Goal: Transaction & Acquisition: Purchase product/service

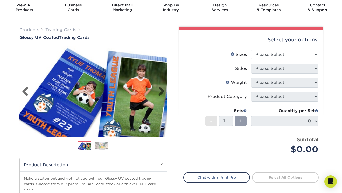
scroll to position [18, 0]
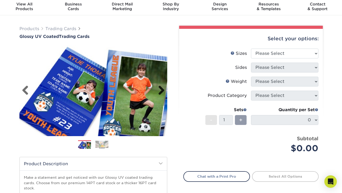
click at [159, 90] on link "Next" at bounding box center [159, 90] width 10 height 10
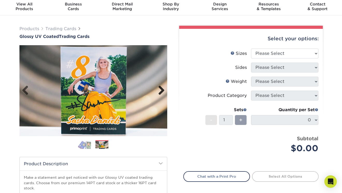
click at [159, 90] on link "Next" at bounding box center [159, 90] width 10 height 10
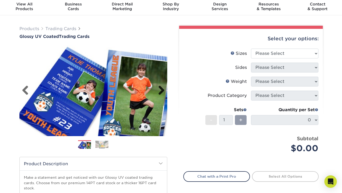
click at [159, 90] on link "Next" at bounding box center [159, 90] width 10 height 10
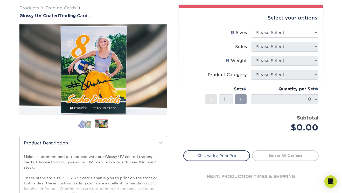
scroll to position [0, 0]
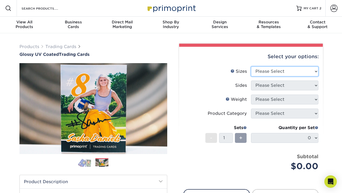
click at [270, 72] on select "Please Select 2.5" x 3.5"" at bounding box center [284, 71] width 67 height 10
select select "2.50x3.50"
click at [251, 66] on select "Please Select 2.5" x 3.5"" at bounding box center [284, 71] width 67 height 10
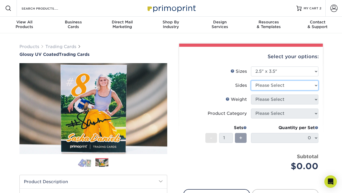
click at [265, 86] on select "Please Select Print Both Sides Print Front Only" at bounding box center [284, 85] width 67 height 10
select select "13abbda7-1d64-4f25-8bb2-c179b224825d"
click at [251, 80] on select "Please Select Print Both Sides Print Front Only" at bounding box center [284, 85] width 67 height 10
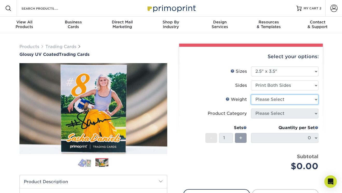
click at [264, 100] on select "Please Select 16PT 14PT 18PT C1S" at bounding box center [284, 99] width 67 height 10
select select "16PT"
click at [251, 94] on select "Please Select 16PT 14PT 18PT C1S" at bounding box center [284, 99] width 67 height 10
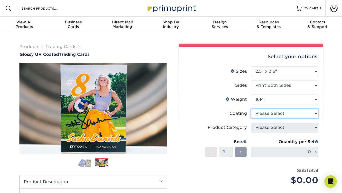
click at [261, 116] on select at bounding box center [284, 113] width 67 height 10
select select "1e8116af-acfc-44b1-83dc-8181aa338834"
click at [251, 108] on select at bounding box center [284, 113] width 67 height 10
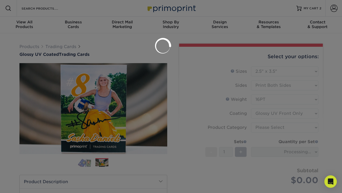
click at [258, 127] on div at bounding box center [171, 96] width 342 height 193
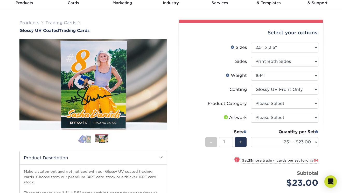
scroll to position [29, 0]
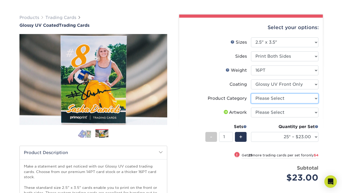
click at [274, 98] on select "Please Select Trading Cards" at bounding box center [284, 98] width 67 height 10
select select "c2f9bce9-36c2-409d-b101-c29d9d031e18"
click at [251, 93] on select "Please Select Trading Cards" at bounding box center [284, 98] width 67 height 10
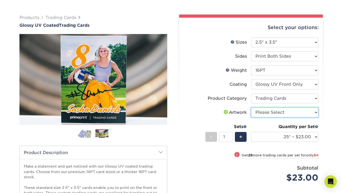
click at [271, 114] on select "Please Select I will upload files I need a design - $100" at bounding box center [284, 112] width 67 height 10
select select "upload"
click at [251, 107] on select "Please Select I will upload files I need a design - $100" at bounding box center [284, 112] width 67 height 10
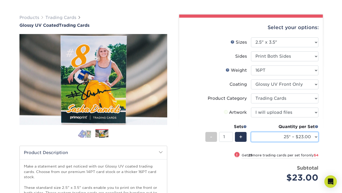
click at [267, 137] on select "25* – $23.00 50* – $27.00 75* – $33.00 100* – $37.00 250* – $47.00 500 – $58.00…" at bounding box center [284, 137] width 67 height 10
select select "100* – $37.00"
click at [251, 132] on select "25* – $23.00 50* – $27.00 75* – $33.00 100* – $37.00 250* – $47.00 500 – $58.00…" at bounding box center [284, 137] width 67 height 10
click at [166, 113] on img at bounding box center [93, 79] width 148 height 91
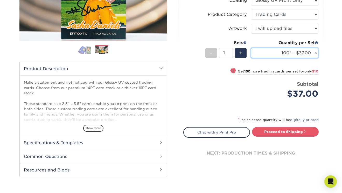
scroll to position [113, 0]
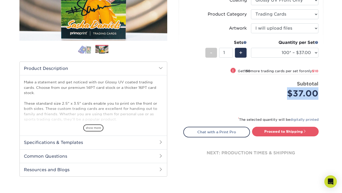
drag, startPoint x: 287, startPoint y: 95, endPoint x: 321, endPoint y: 95, distance: 33.7
click at [321, 95] on div "Select your options: Sizes Help Sizes Please Select 2.5" x 3.5" Sides Please Se…" at bounding box center [251, 53] width 144 height 239
copy div "$37.00"
click at [227, 105] on li "Price per set $37.00 Subtotal $37.00 This product does not qualify for a discou…" at bounding box center [250, 93] width 127 height 26
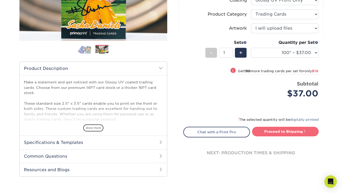
click at [259, 129] on link "Proceed to Shipping" at bounding box center [285, 130] width 67 height 9
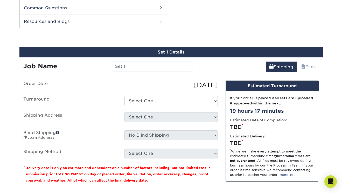
scroll to position [264, 0]
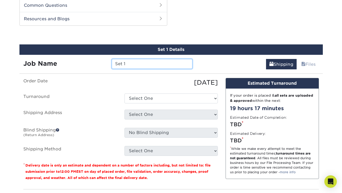
click at [152, 60] on input "Set 1" at bounding box center [152, 64] width 81 height 10
click at [149, 64] on input "Set 1" at bounding box center [152, 64] width 81 height 10
type input "Set 3"
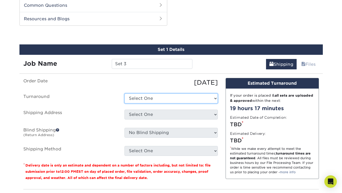
click at [153, 96] on select "Select One 2-4 Business Days 2 Day Next Business Day" at bounding box center [170, 98] width 93 height 10
select select "e1b652ad-3a7f-4545-84fc-83f733037d0b"
click at [124, 93] on select "Select One 2-4 Business Days 2 Day Next Business Day" at bounding box center [170, 98] width 93 height 10
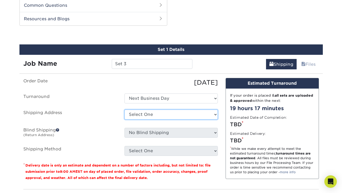
click at [158, 113] on select "Select One Nana + Add New Address - Login" at bounding box center [170, 114] width 93 height 10
select select "286842"
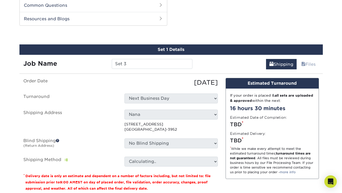
click at [83, 119] on label "Shipping Address" at bounding box center [69, 120] width 101 height 23
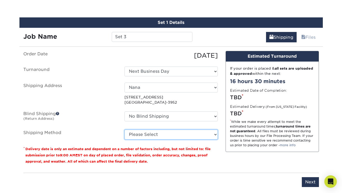
click at [183, 133] on select "Please Select 3 Day Shipping Service (+$17.82) Ground Shipping (+$18.04) 2 Day …" at bounding box center [170, 134] width 93 height 10
select select "01"
click at [124, 129] on select "Please Select 3 Day Shipping Service (+$17.82) Ground Shipping (+$18.04) 2 Day …" at bounding box center [170, 134] width 93 height 10
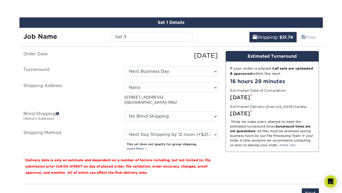
click at [239, 146] on div "* While we make every attempt to meet the estimated turnaround times; turnaroun…" at bounding box center [272, 133] width 84 height 28
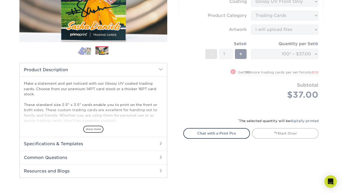
scroll to position [0, 0]
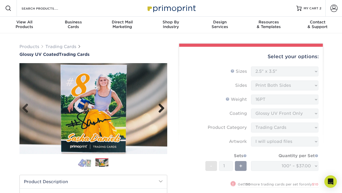
click at [161, 108] on link "Next" at bounding box center [159, 108] width 10 height 10
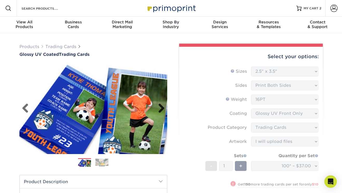
click at [161, 108] on link "Next" at bounding box center [159, 108] width 10 height 10
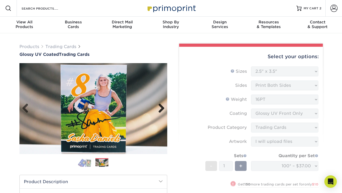
click at [161, 108] on link "Next" at bounding box center [159, 108] width 10 height 10
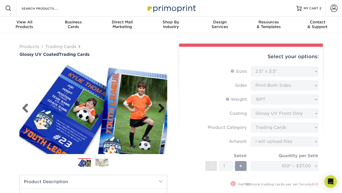
click at [161, 108] on link "Next" at bounding box center [159, 108] width 10 height 10
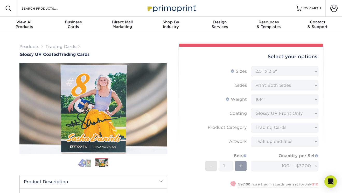
click at [177, 100] on div "Select your options: Sizes Help Sizes Sides 16PT" at bounding box center [249, 149] width 148 height 211
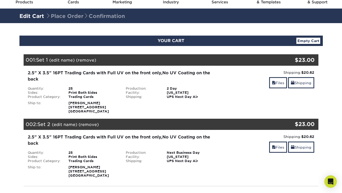
scroll to position [27, 0]
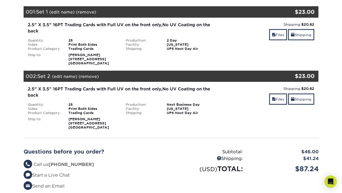
scroll to position [73, 0]
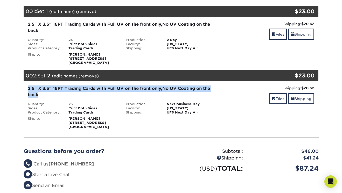
drag, startPoint x: 27, startPoint y: 88, endPoint x: 102, endPoint y: 93, distance: 74.8
click at [102, 93] on div "2.5" X 3.5" 16PT Trading Cards with Full UV on the front only,No UV Coating on …" at bounding box center [122, 107] width 196 height 44
copy div "2.5" X 3.5" 16PT Trading Cards with Full UV on the front only,No UV Coating on …"
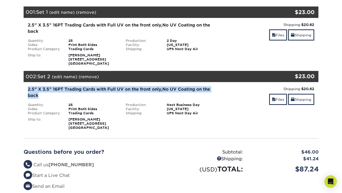
scroll to position [73, 0]
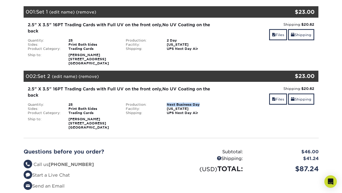
drag, startPoint x: 167, startPoint y: 105, endPoint x: 206, endPoint y: 105, distance: 39.4
click at [206, 105] on div "Next Business Day" at bounding box center [191, 104] width 57 height 4
copy div "Next Business Day"
click at [206, 109] on div "New Jersey" at bounding box center [191, 109] width 57 height 4
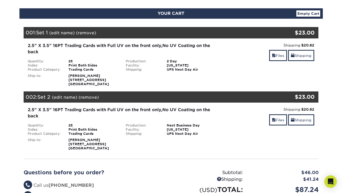
scroll to position [55, 0]
